Goal: Task Accomplishment & Management: Complete application form

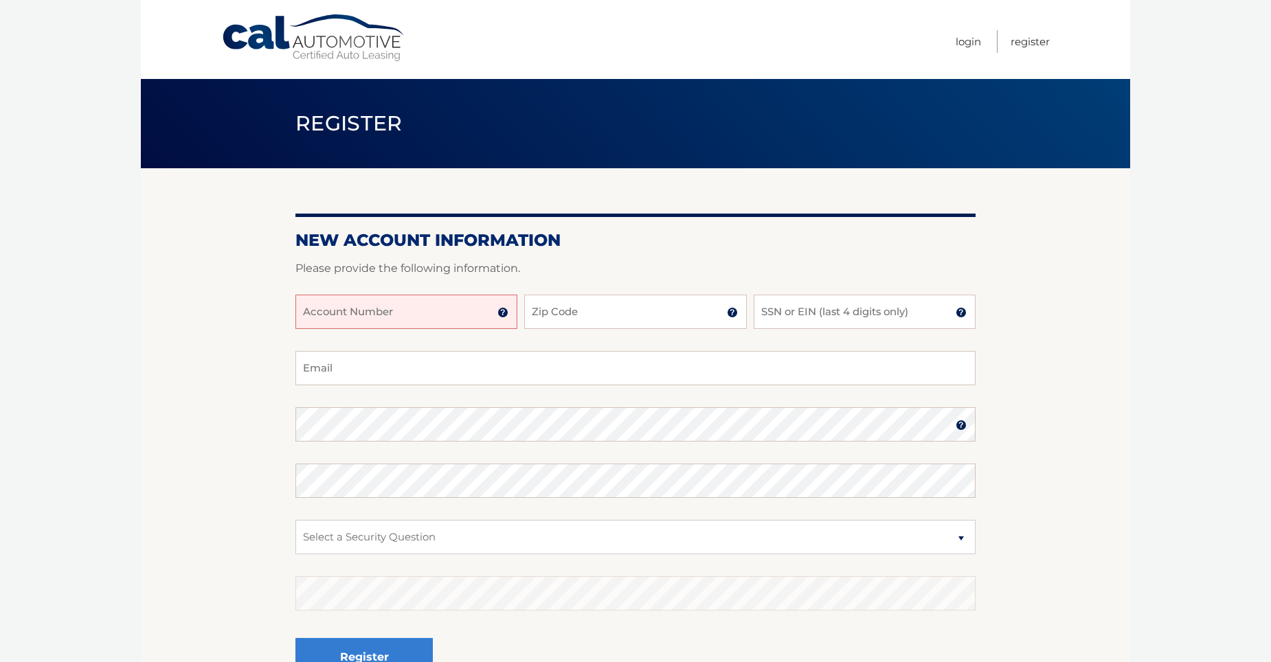
click at [465, 318] on input "Account Number" at bounding box center [407, 312] width 222 height 34
type input "4445533141"
click at [530, 315] on input "Zip Code" at bounding box center [635, 312] width 222 height 34
type input "11735"
click at [809, 317] on input "SSN or EIN (last 4 digits only)" at bounding box center [865, 312] width 222 height 34
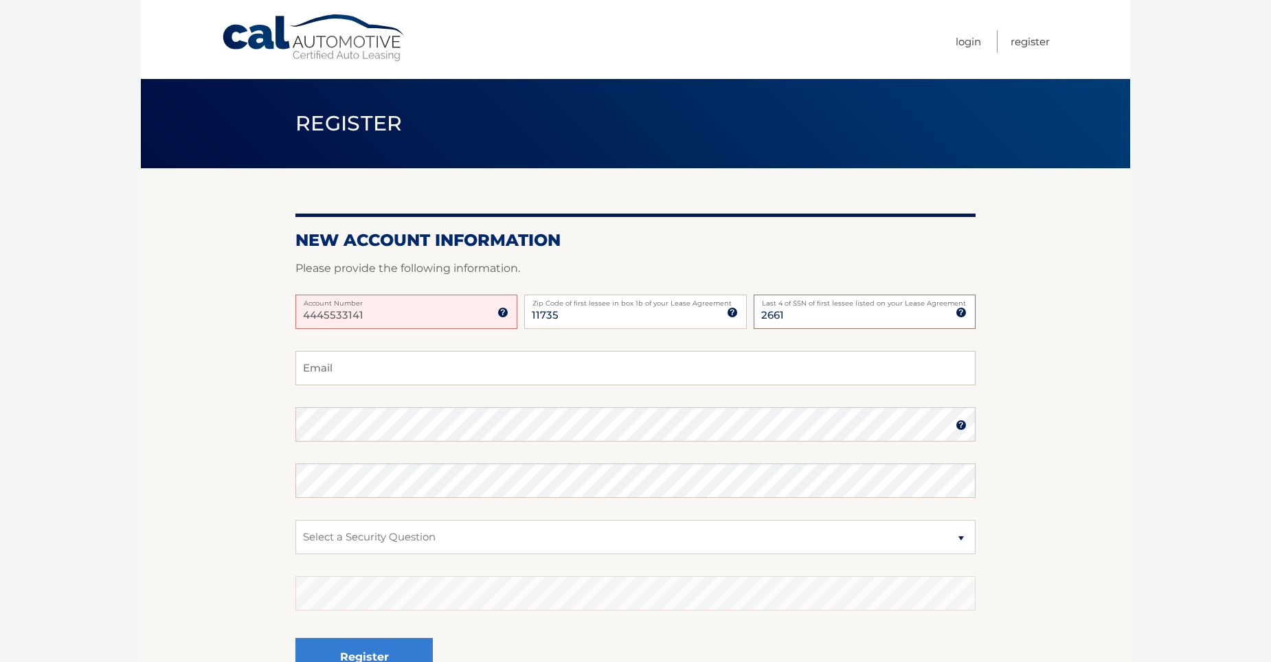
type input "2661"
click at [611, 371] on input "Email" at bounding box center [636, 368] width 680 height 34
drag, startPoint x: 416, startPoint y: 311, endPoint x: 291, endPoint y: 315, distance: 125.1
click at [291, 315] on section "New Account Information Please provide the following information. 4445533141 Ac…" at bounding box center [636, 436] width 990 height 537
click at [394, 316] on input "Account Number" at bounding box center [407, 312] width 222 height 34
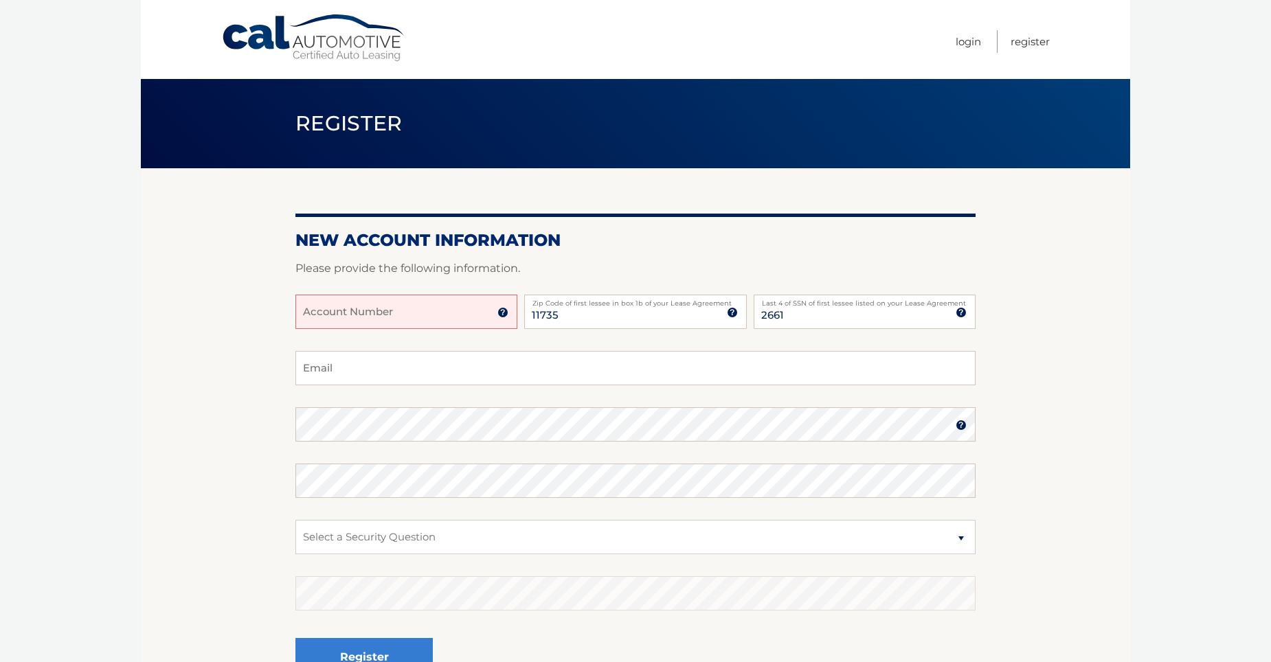
paste input "44455533141"
type input "44455533141"
click at [601, 372] on input "Email" at bounding box center [636, 368] width 680 height 34
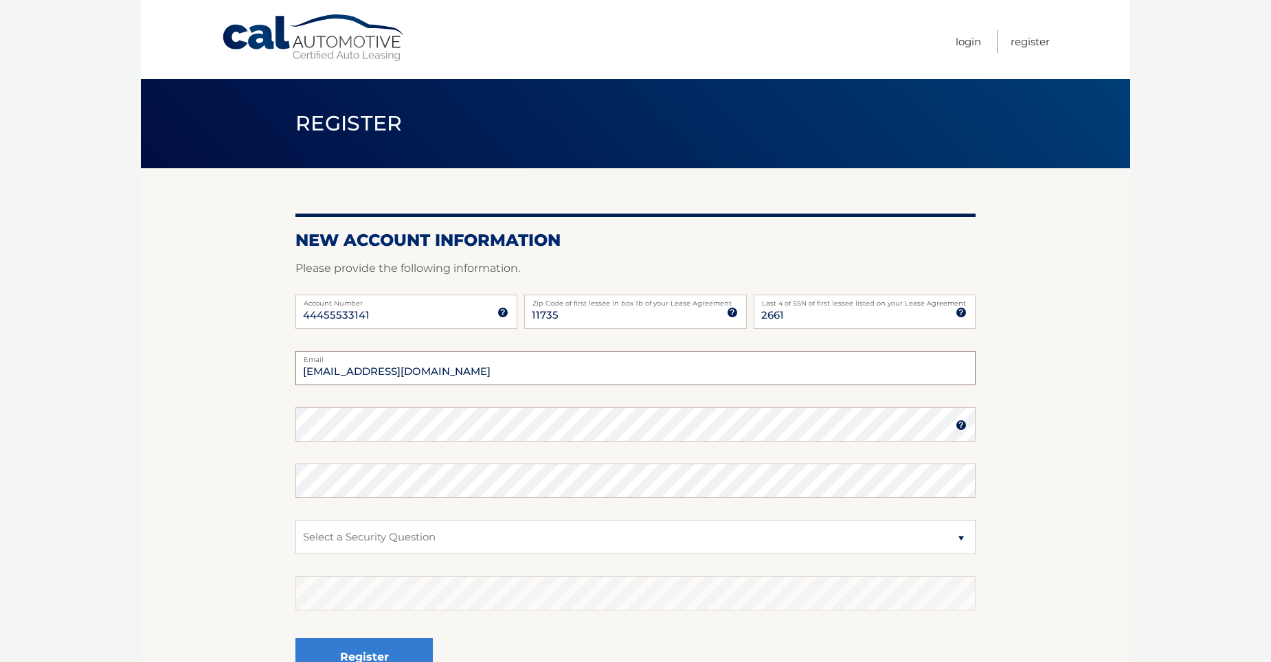
type input "scottb@empiredigitalproduts.com"
click at [334, 547] on select "Select a Security Question What was the name of your elementary school? What is…" at bounding box center [636, 537] width 680 height 34
select select "2"
click at [296, 520] on select "Select a Security Question What was the name of your elementary school? What is…" at bounding box center [636, 537] width 680 height 34
click at [426, 649] on button "Register" at bounding box center [364, 657] width 137 height 38
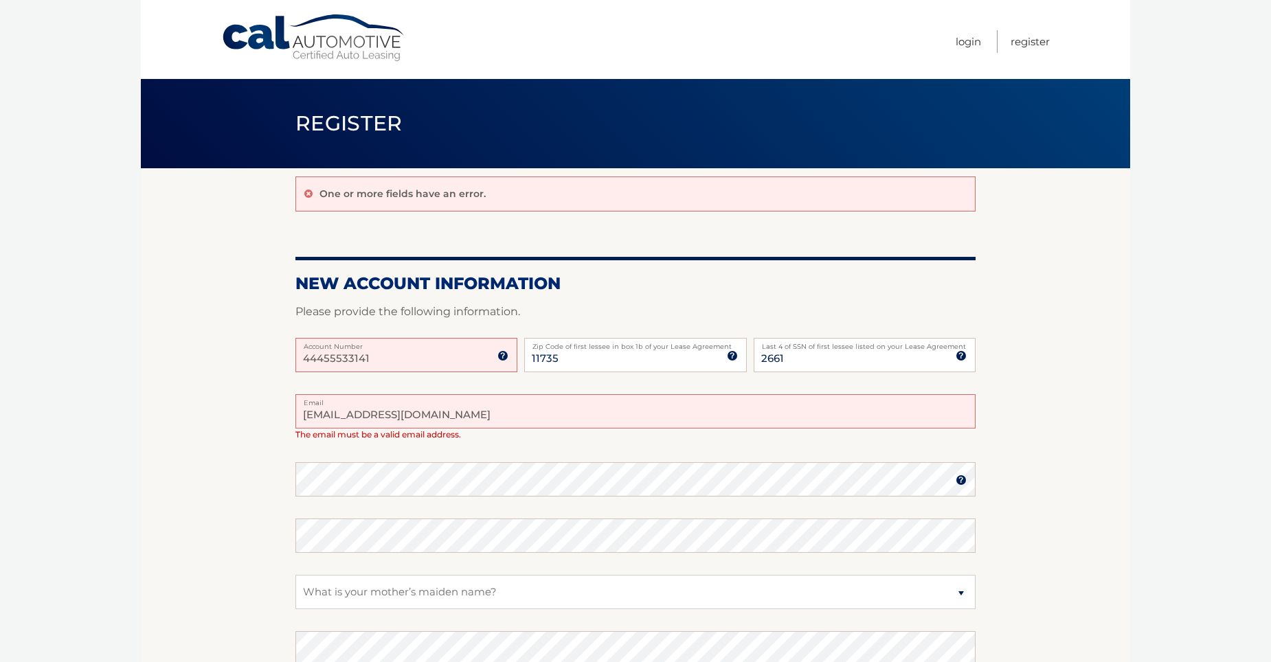
click at [447, 418] on input "scottb@empiredigitalproduts.com" at bounding box center [636, 411] width 680 height 34
type input "[EMAIL_ADDRESS][DOMAIN_NAME]"
drag, startPoint x: 484, startPoint y: 419, endPoint x: 309, endPoint y: 414, distance: 176.0
click at [309, 414] on input "[EMAIL_ADDRESS][DOMAIN_NAME]" at bounding box center [636, 411] width 680 height 34
click at [405, 366] on input "44455533141" at bounding box center [407, 355] width 222 height 34
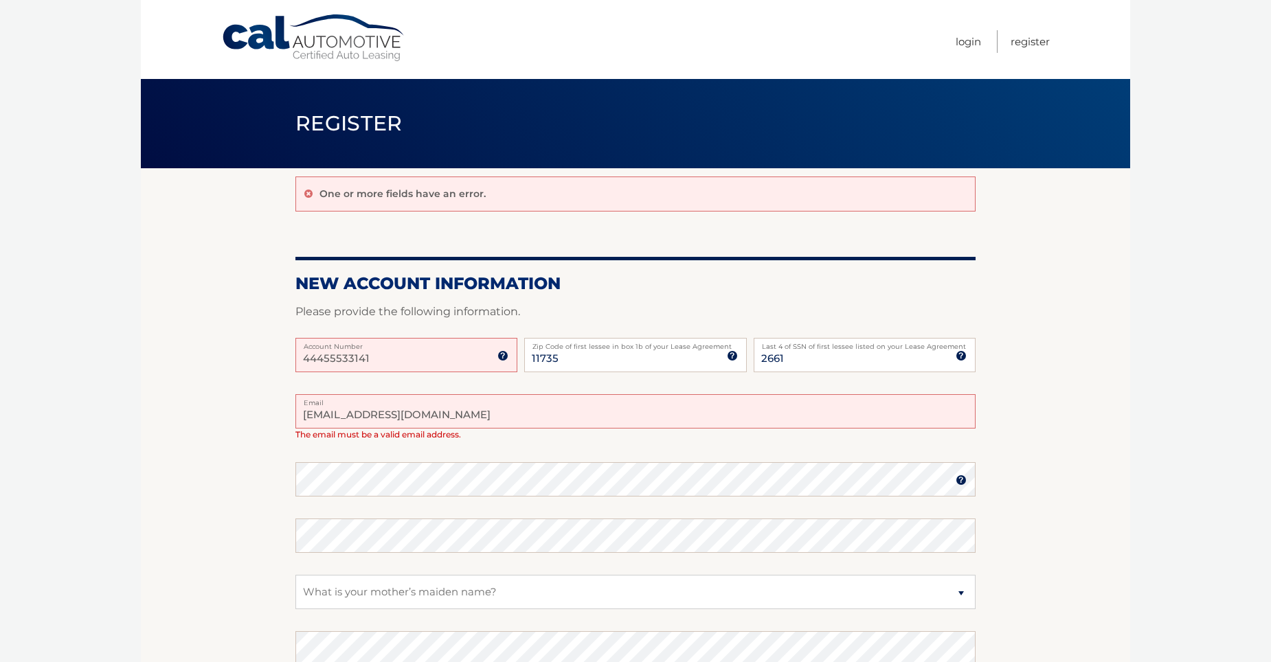
click at [447, 355] on input "44455533141" at bounding box center [407, 355] width 222 height 34
drag, startPoint x: 432, startPoint y: 359, endPoint x: 256, endPoint y: 352, distance: 175.4
click at [256, 352] on section "One or more fields have an error. New Account Information Please provide the fo…" at bounding box center [636, 464] width 990 height 592
paste input "44455533141"
type input "44455533141"
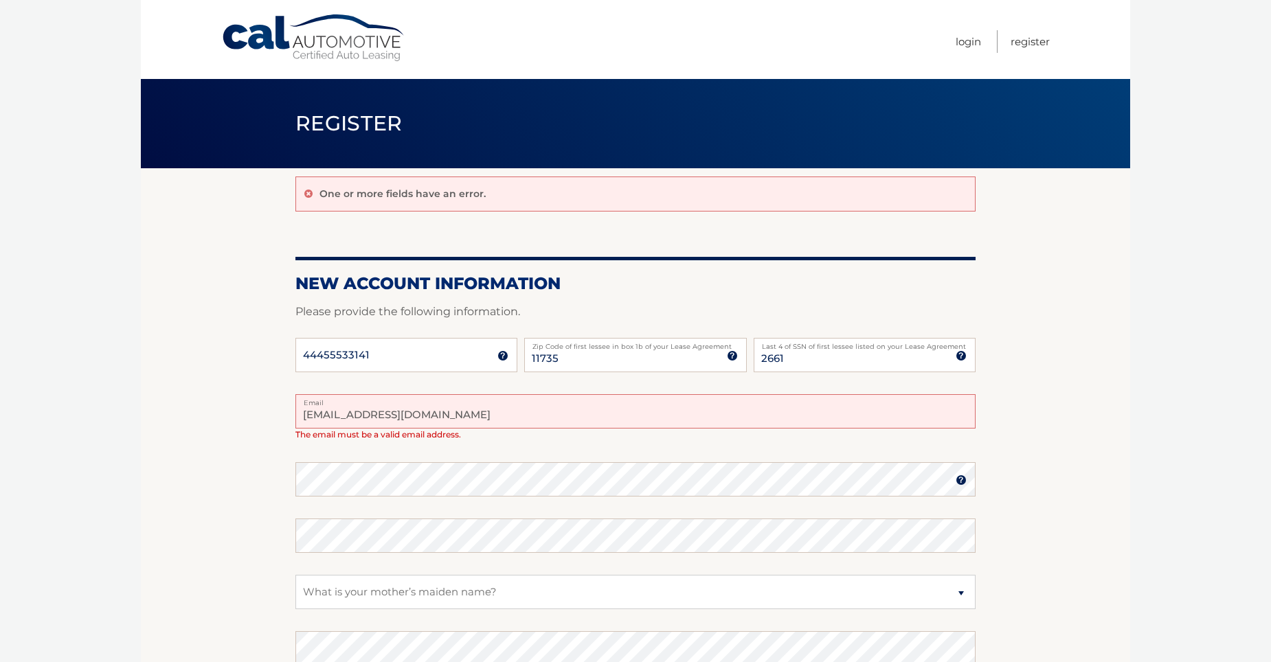
click at [513, 414] on input "[EMAIL_ADDRESS][DOMAIN_NAME]" at bounding box center [636, 411] width 680 height 34
drag, startPoint x: 507, startPoint y: 413, endPoint x: 115, endPoint y: 402, distance: 392.6
click at [115, 402] on body "Cal Automotive Menu Login Register Register" at bounding box center [635, 331] width 1271 height 662
type input "[EMAIL_ADDRESS][DOMAIN_NAME]"
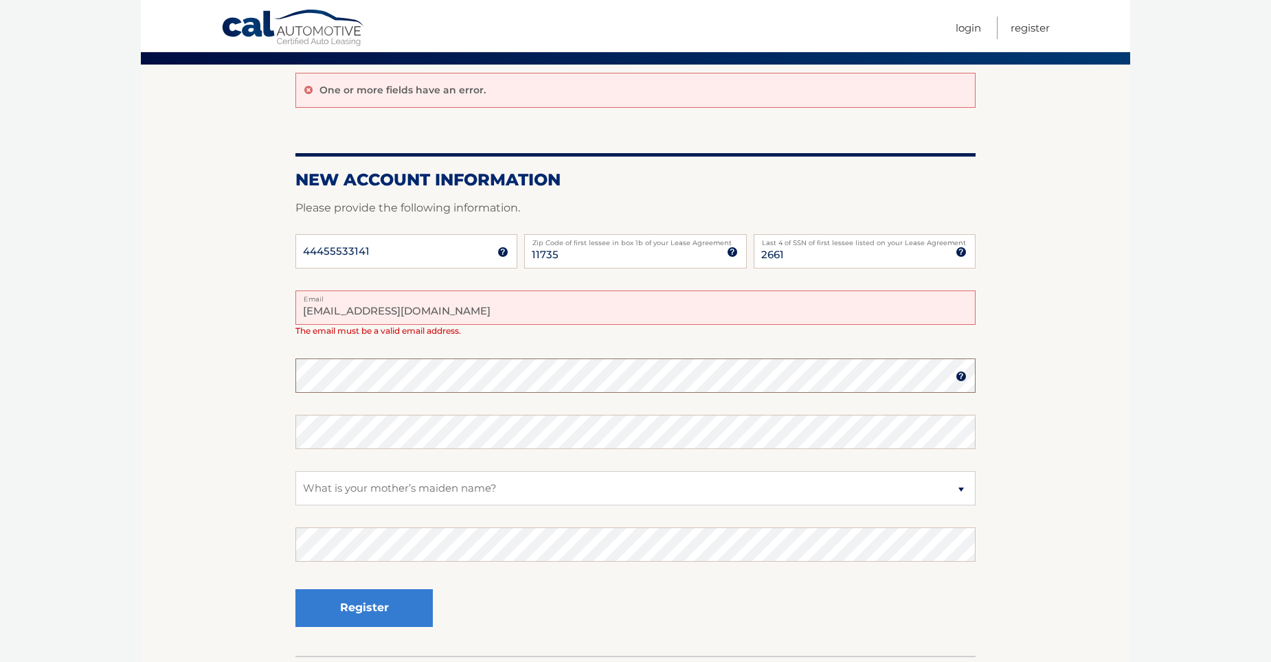
scroll to position [201, 0]
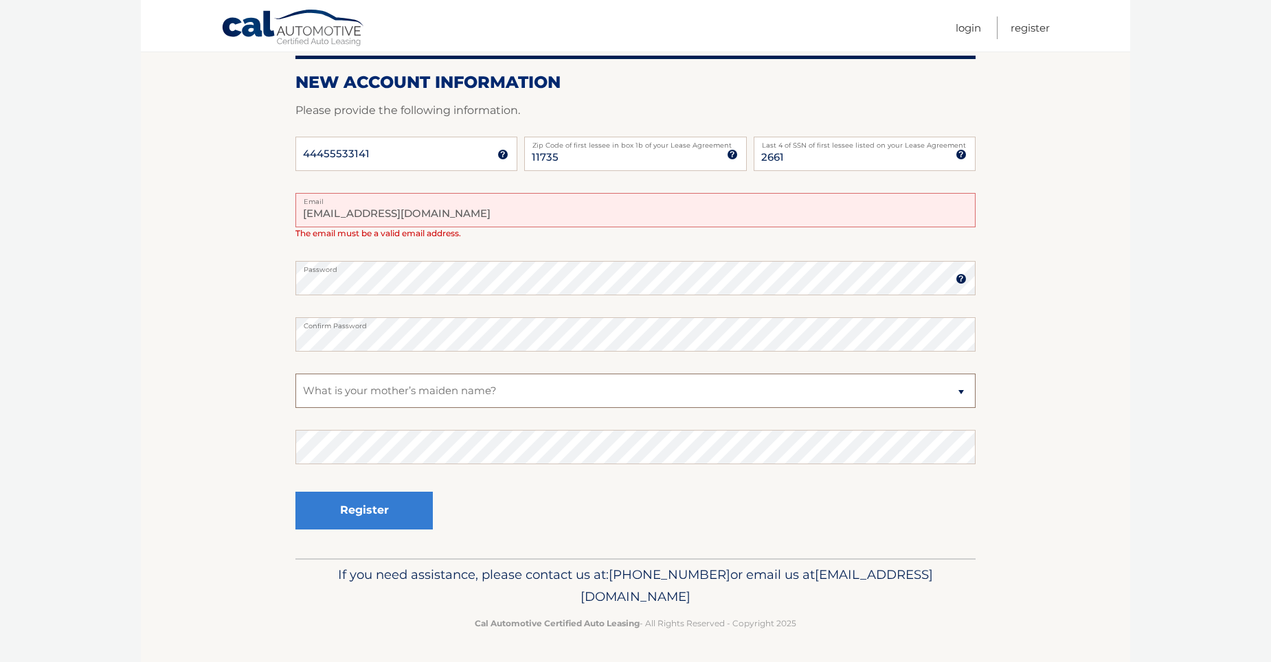
click at [329, 392] on select "Select a Security Question What was the name of your elementary school? What is…" at bounding box center [636, 391] width 680 height 34
click at [328, 513] on button "Register" at bounding box center [364, 511] width 137 height 38
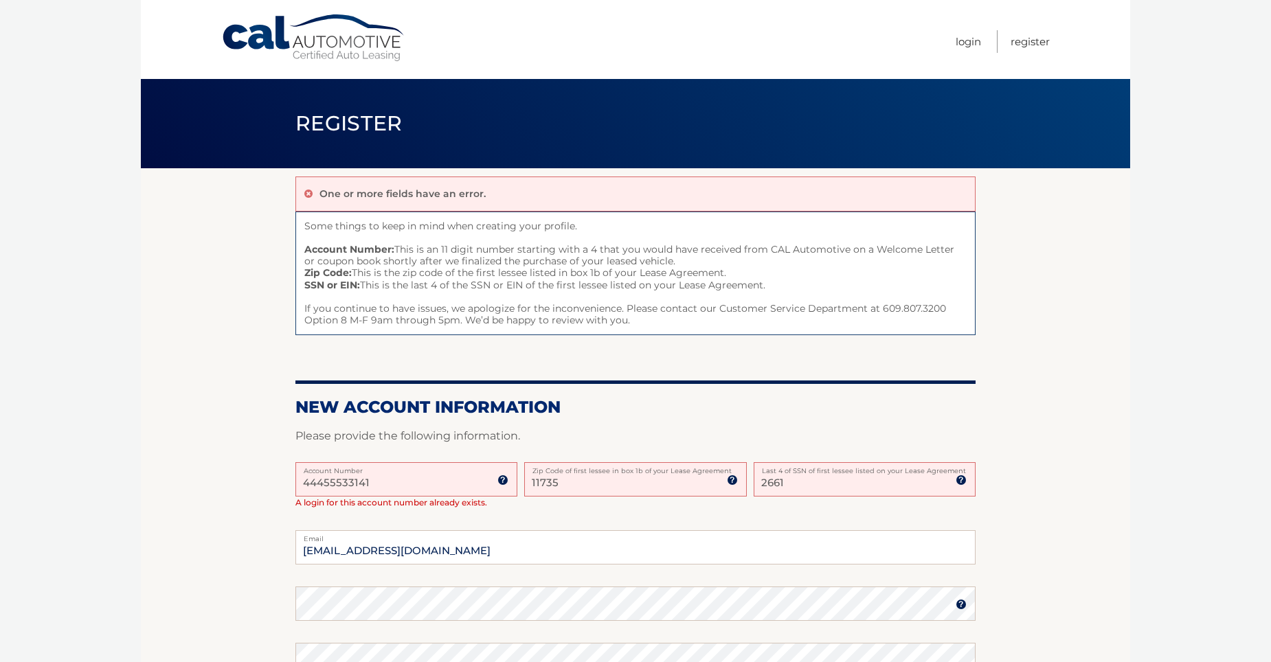
click at [570, 478] on input "11735" at bounding box center [635, 480] width 222 height 34
type input "11725"
click at [399, 482] on input "44455533141" at bounding box center [407, 480] width 222 height 34
drag, startPoint x: 391, startPoint y: 482, endPoint x: 278, endPoint y: 478, distance: 113.4
click at [278, 478] on section "One or more fields have an error. Some things to keep in mind when creating you…" at bounding box center [636, 526] width 990 height 716
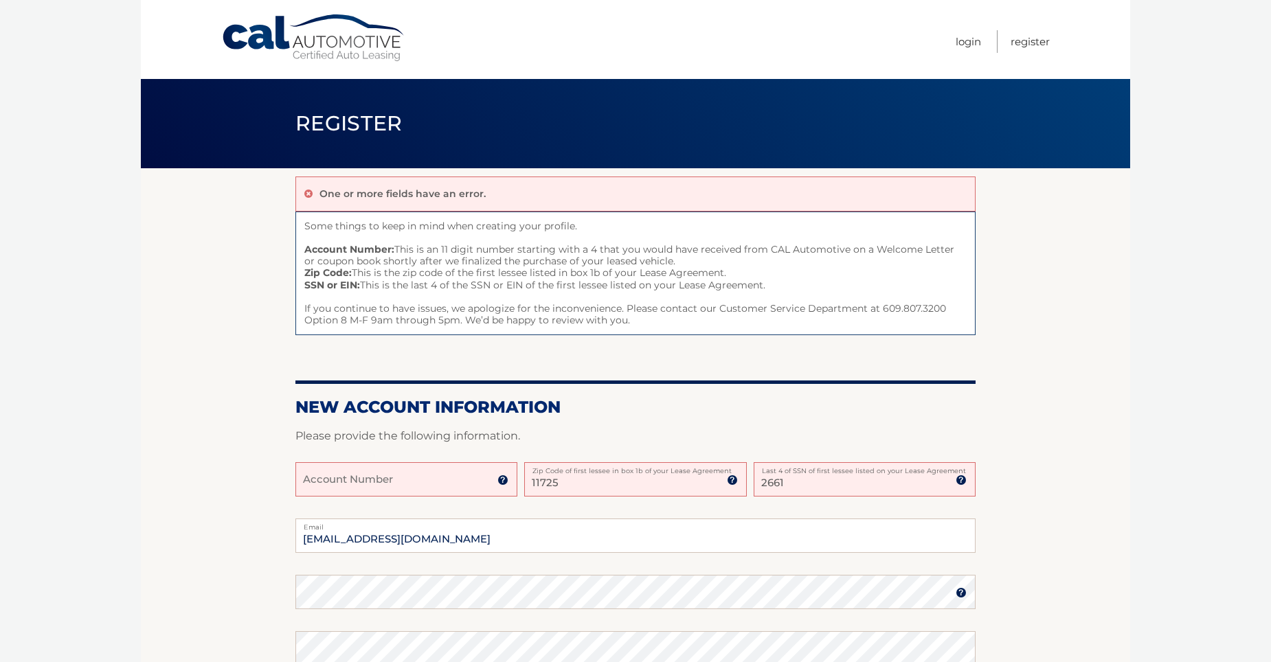
drag, startPoint x: 322, startPoint y: 476, endPoint x: 706, endPoint y: 365, distance: 399.8
click at [706, 365] on div "One or more fields have an error. Some things to keep in mind when creating you…" at bounding box center [636, 520] width 680 height 704
click at [956, 42] on link "Login" at bounding box center [968, 41] width 25 height 23
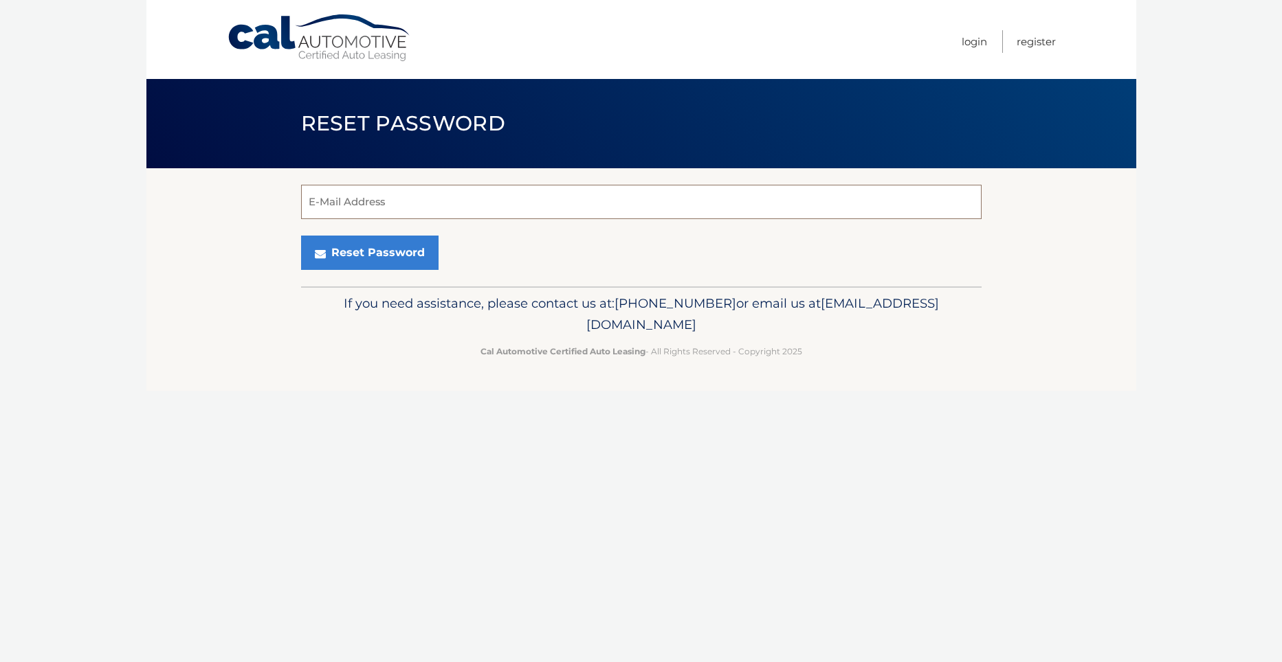
drag, startPoint x: 367, startPoint y: 194, endPoint x: 373, endPoint y: 203, distance: 10.3
click at [372, 202] on input "E-Mail Address" at bounding box center [641, 202] width 680 height 34
type input "[EMAIL_ADDRESS][DOMAIN_NAME]"
click at [375, 252] on button "Reset Password" at bounding box center [369, 253] width 137 height 34
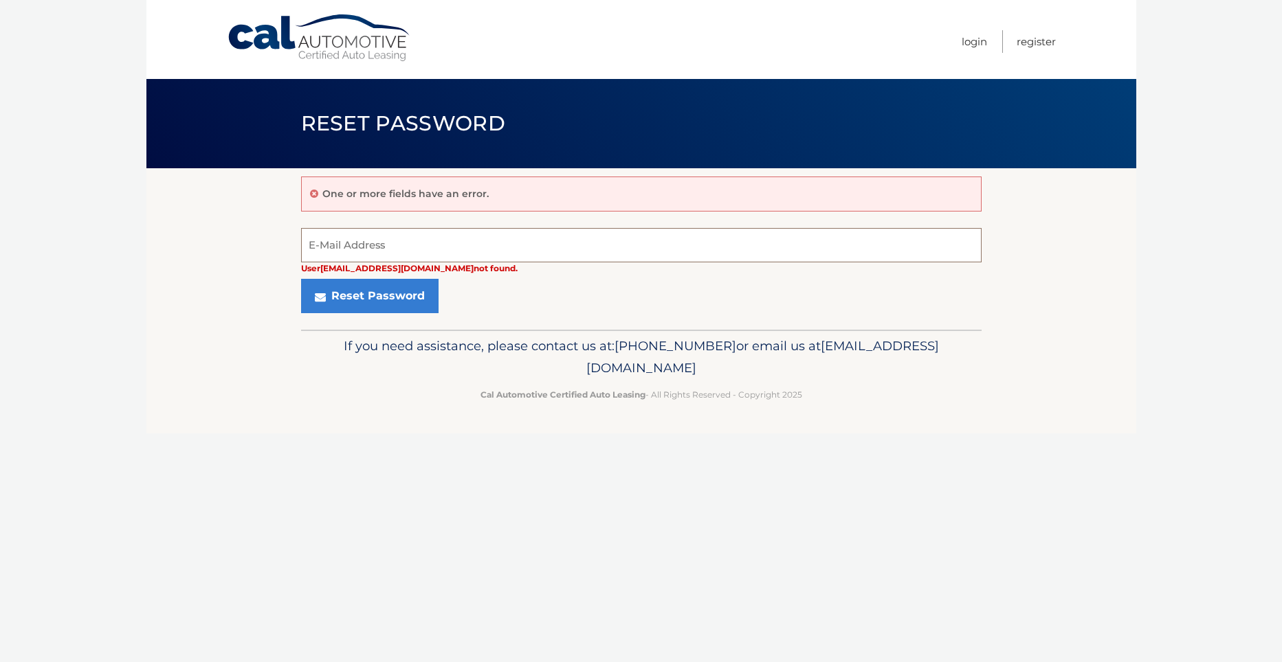
click at [421, 242] on input "E-Mail Address" at bounding box center [641, 245] width 680 height 34
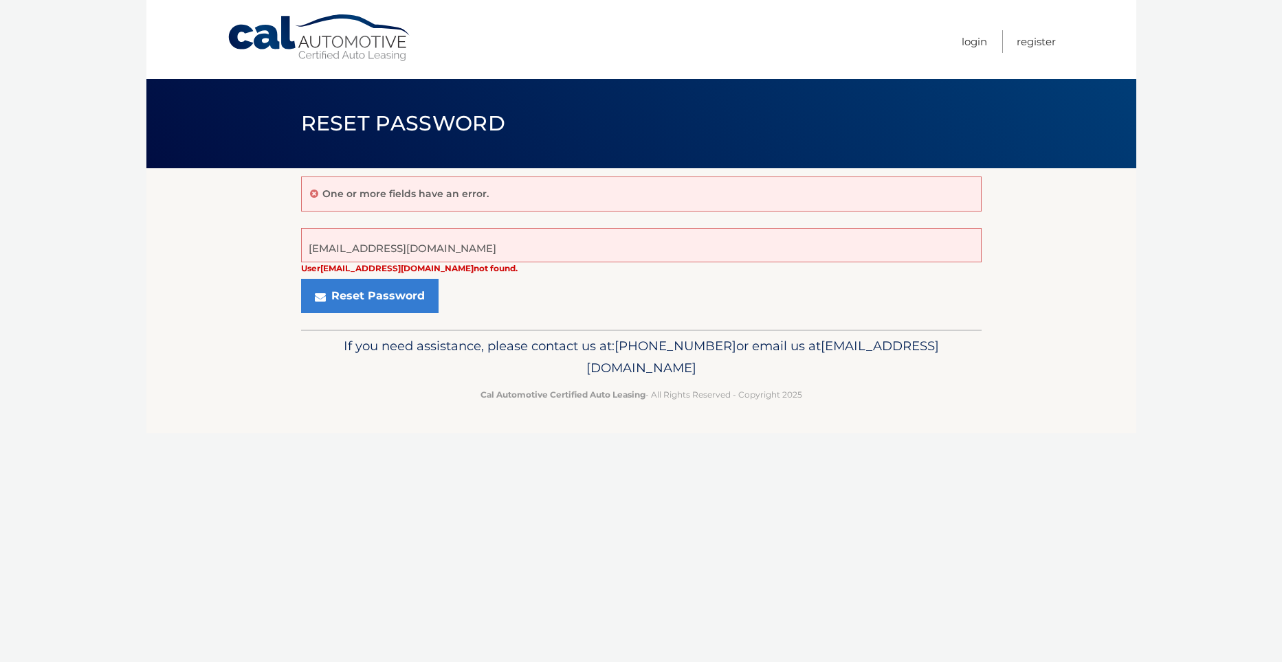
click at [665, 312] on div "Reset Password" at bounding box center [641, 296] width 680 height 34
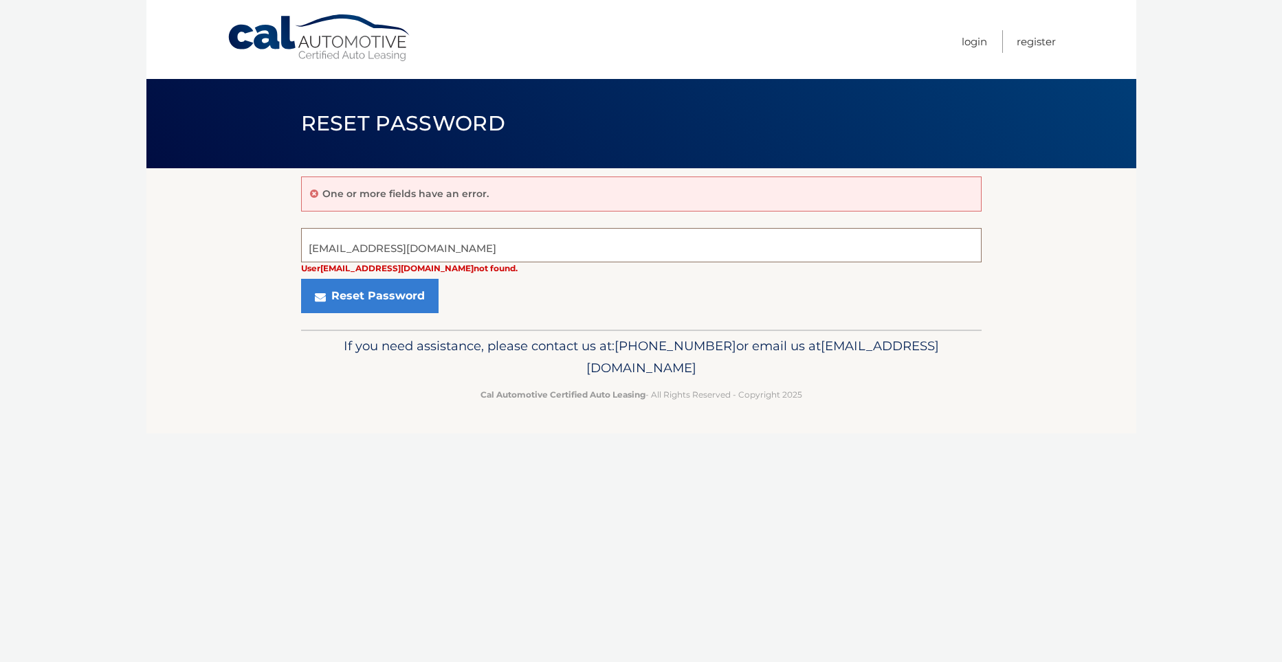
drag, startPoint x: 342, startPoint y: 250, endPoint x: 312, endPoint y: 247, distance: 29.7
click at [312, 247] on input "scottb@empiredigitalproducts.com" at bounding box center [641, 245] width 680 height 34
click at [312, 248] on input "scottb@empiredigitalproducts.com" at bounding box center [641, 245] width 680 height 34
type input "Jenniferz@empiredigitalproducts.com"
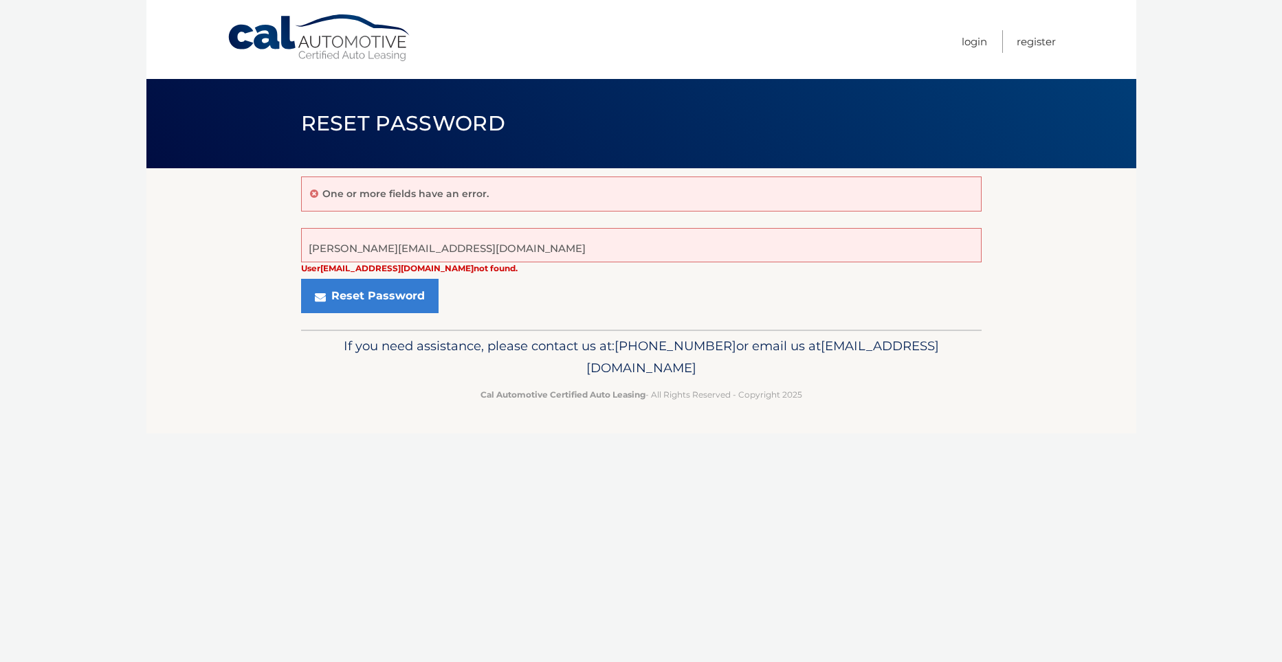
click at [324, 365] on p "If you need assistance, please contact us at: 609-807-3200 or email us at Custo…" at bounding box center [641, 357] width 662 height 44
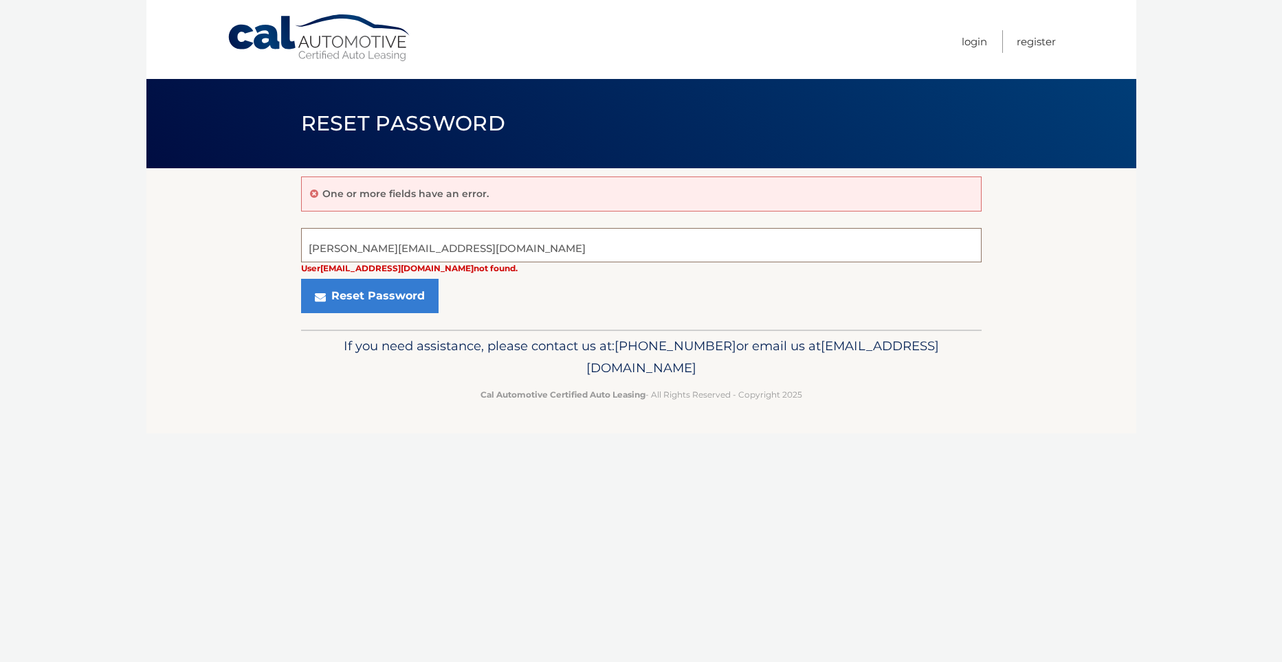
drag, startPoint x: 534, startPoint y: 248, endPoint x: 268, endPoint y: 244, distance: 266.0
click at [268, 244] on section "One or more fields have an error. Jenniferz@empiredigitalproducts.com User scot…" at bounding box center [641, 248] width 990 height 161
paste input "jenniferz@empiredigitalproducts.com"
type input "jenniferz@empiredigitalproducts.com"
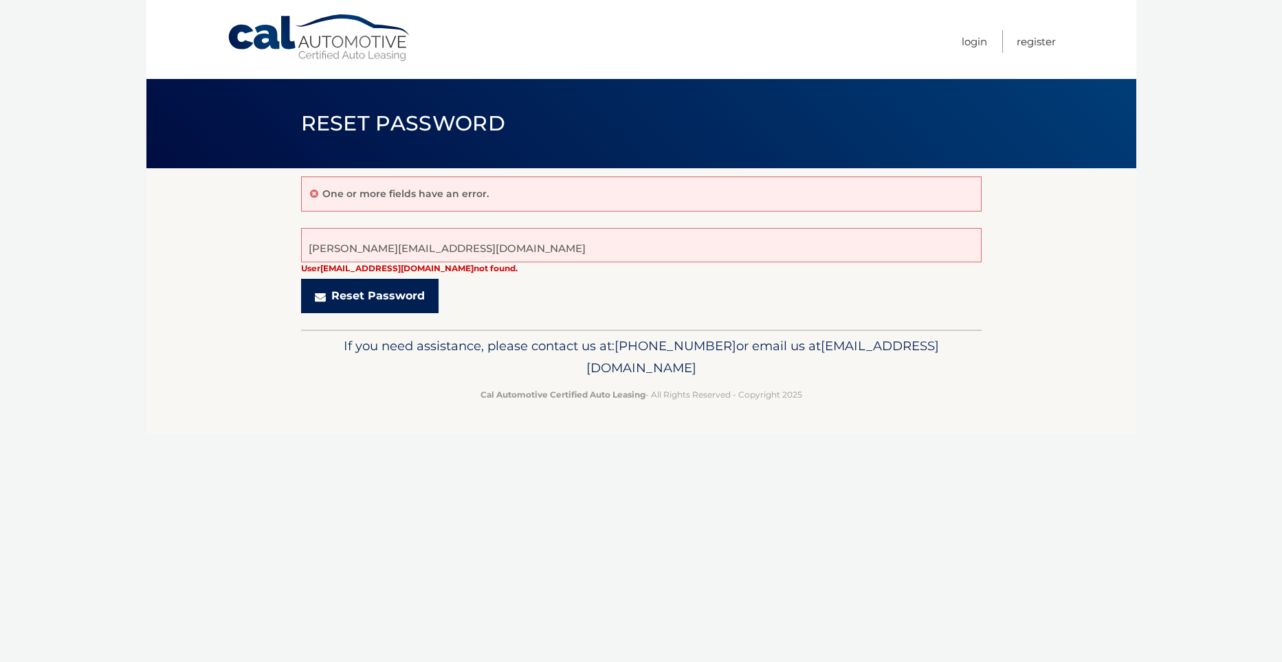
click at [368, 306] on button "Reset Password" at bounding box center [369, 296] width 137 height 34
